Goal: Information Seeking & Learning: Learn about a topic

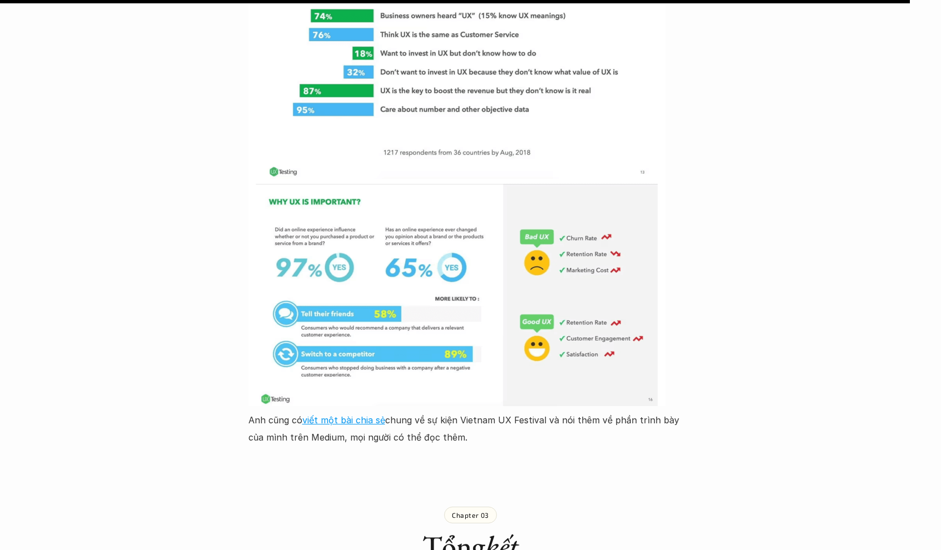
scroll to position [5169, 0]
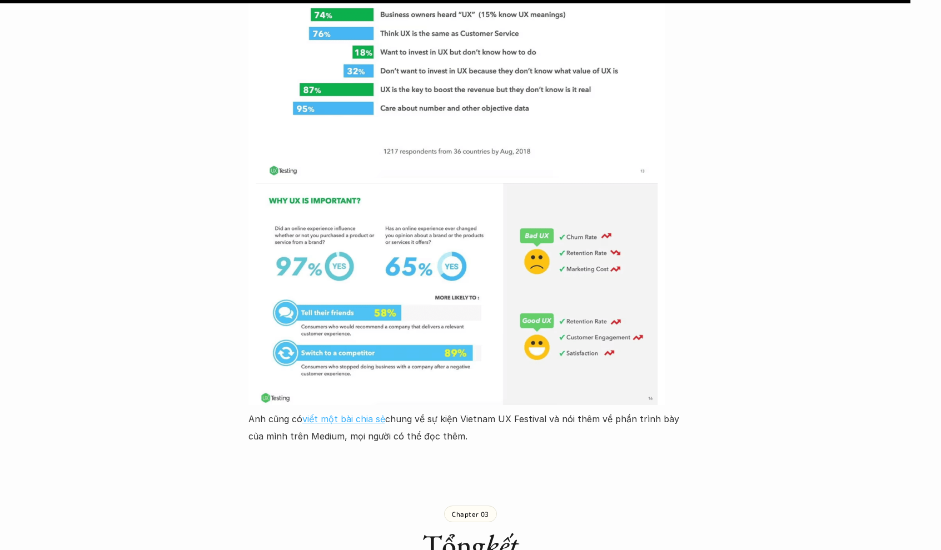
click at [335, 413] on link "viết một bài chia sẻ" at bounding box center [343, 418] width 83 height 11
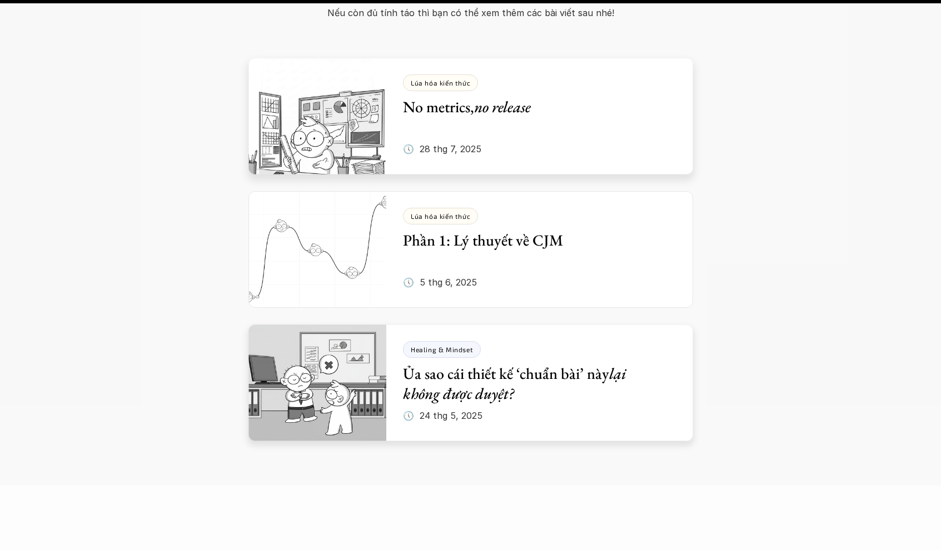
scroll to position [6246, 0]
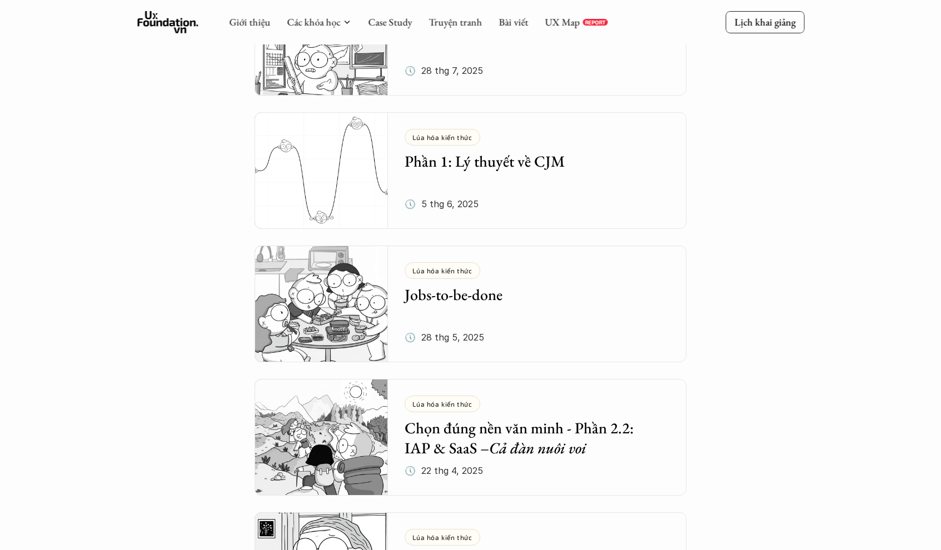
scroll to position [53, 0]
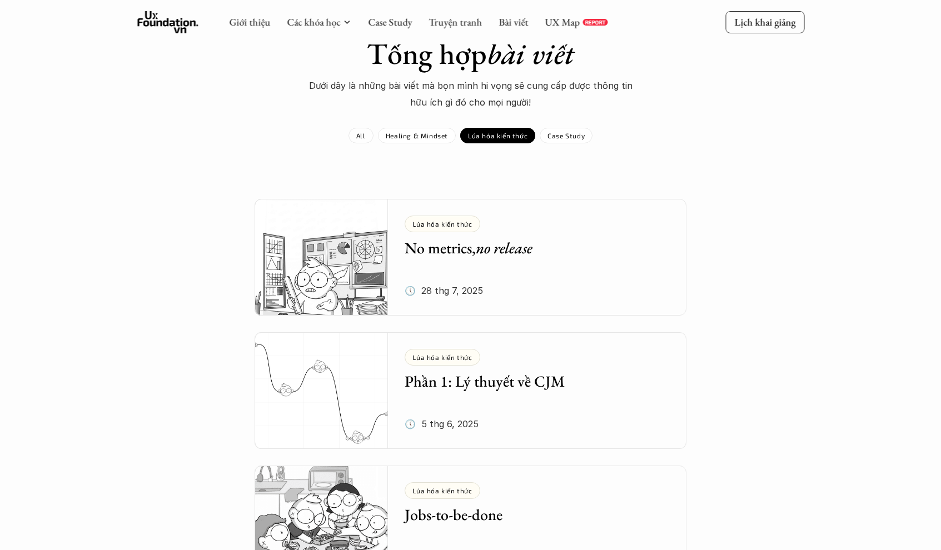
click at [369, 133] on link "All" at bounding box center [360, 136] width 25 height 16
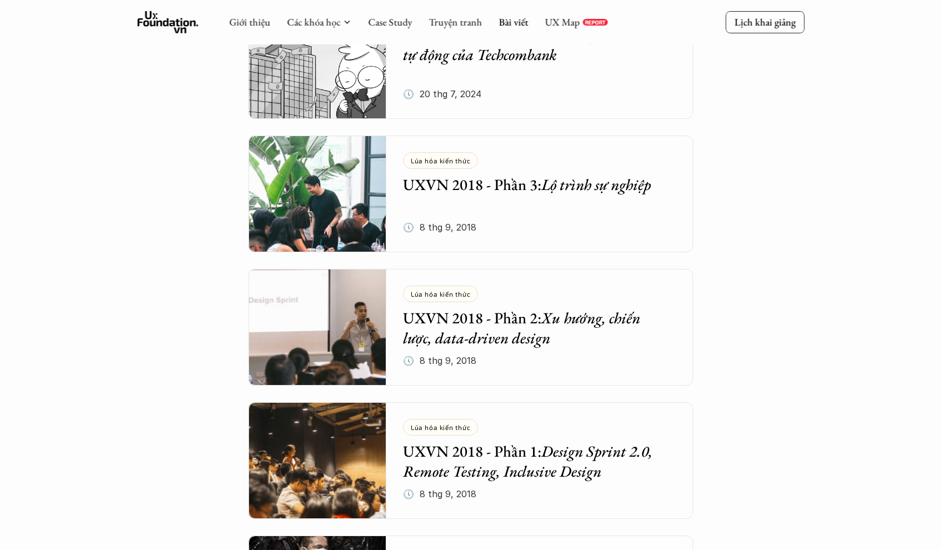
scroll to position [3177, 0]
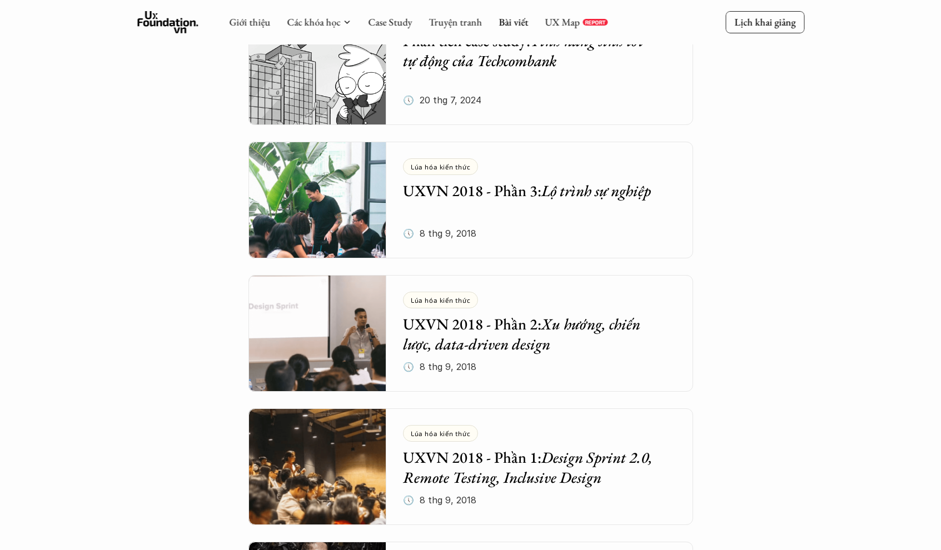
click at [527, 192] on h5 "UXVN 2018 - Phần 3: Lộ trình sự nghiệp" at bounding box center [531, 191] width 257 height 20
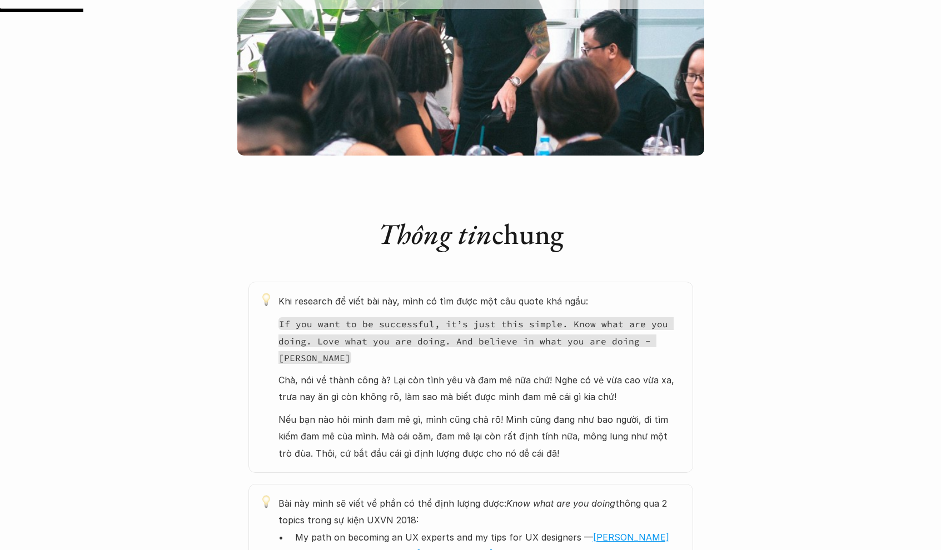
scroll to position [534, 0]
